Goal: Navigation & Orientation: Find specific page/section

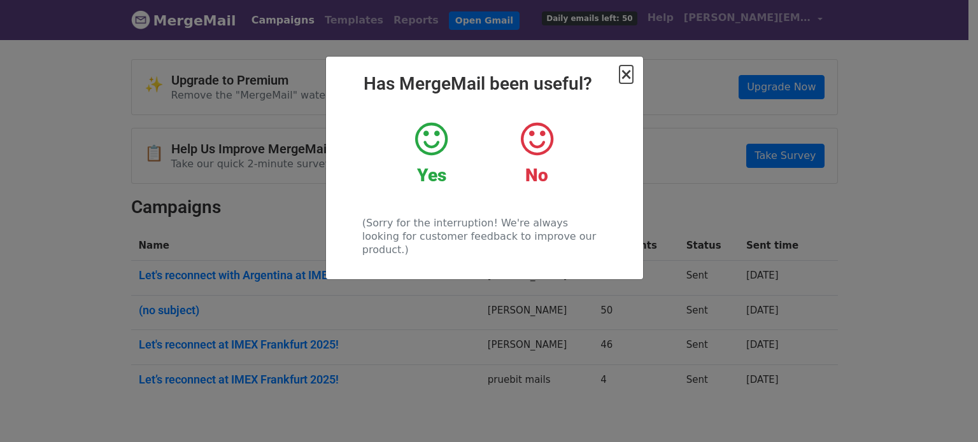
drag, startPoint x: 621, startPoint y: 74, endPoint x: 612, endPoint y: 69, distance: 9.7
click at [610, 66] on div "× Has MergeMail been useful? Yes No (Sorry for the interruption! We're always l…" at bounding box center [484, 168] width 317 height 223
click at [626, 77] on span "×" at bounding box center [625, 75] width 13 height 18
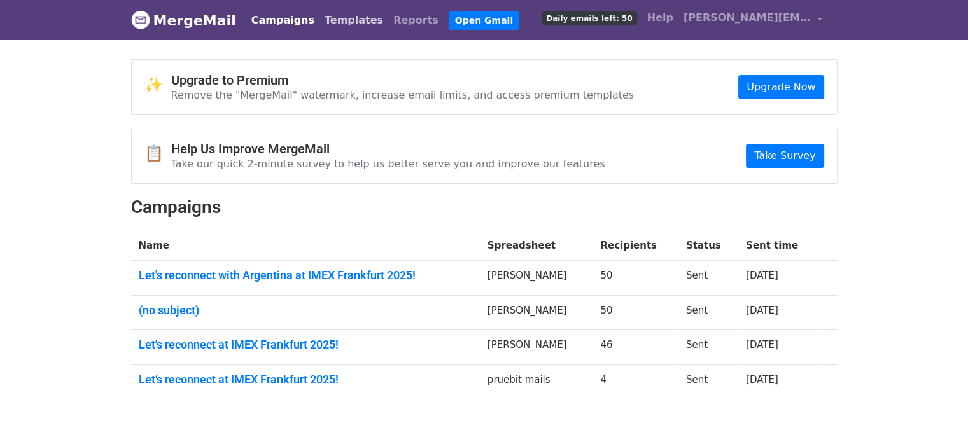
click at [337, 22] on link "Templates" at bounding box center [354, 20] width 69 height 25
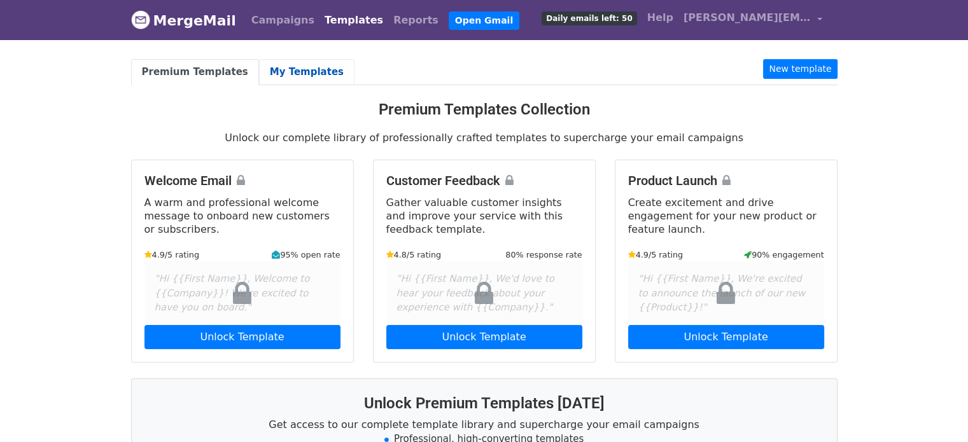
click at [283, 72] on link "My Templates" at bounding box center [306, 72] width 95 height 26
